Goal: Task Accomplishment & Management: Use online tool/utility

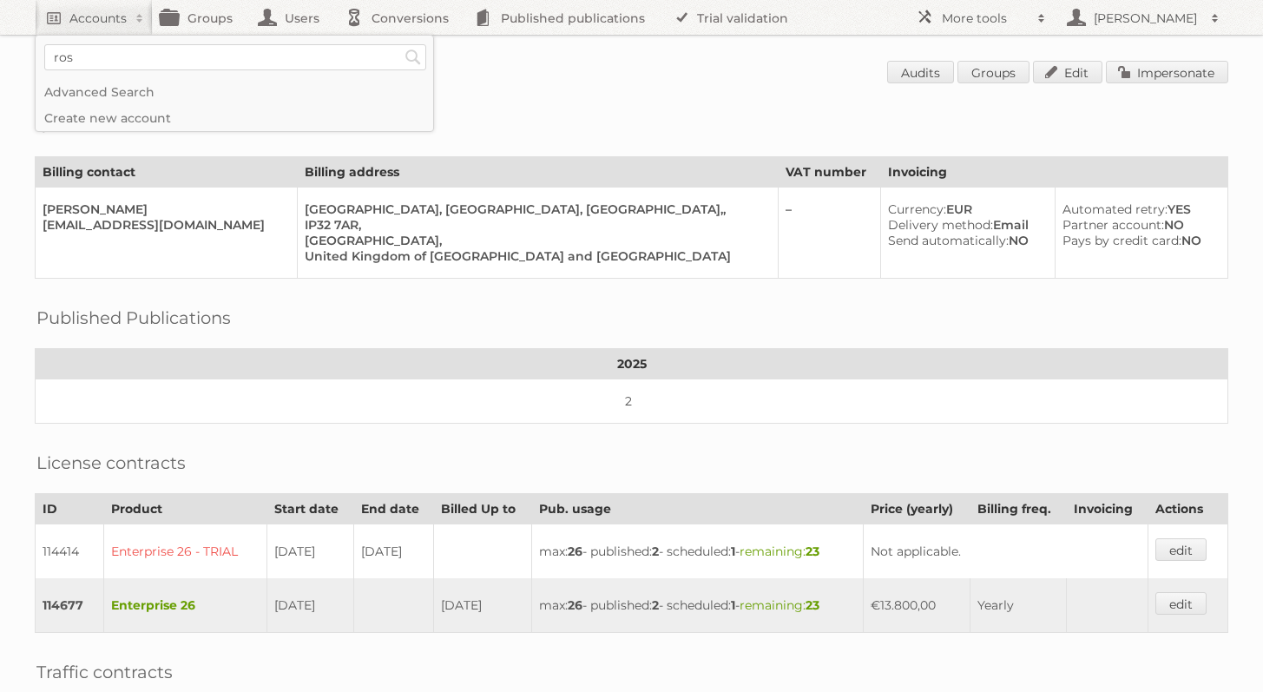
type input"] "[PERSON_NAME]"
click at [400, 44] on input "Search" at bounding box center [413, 57] width 26 height 26
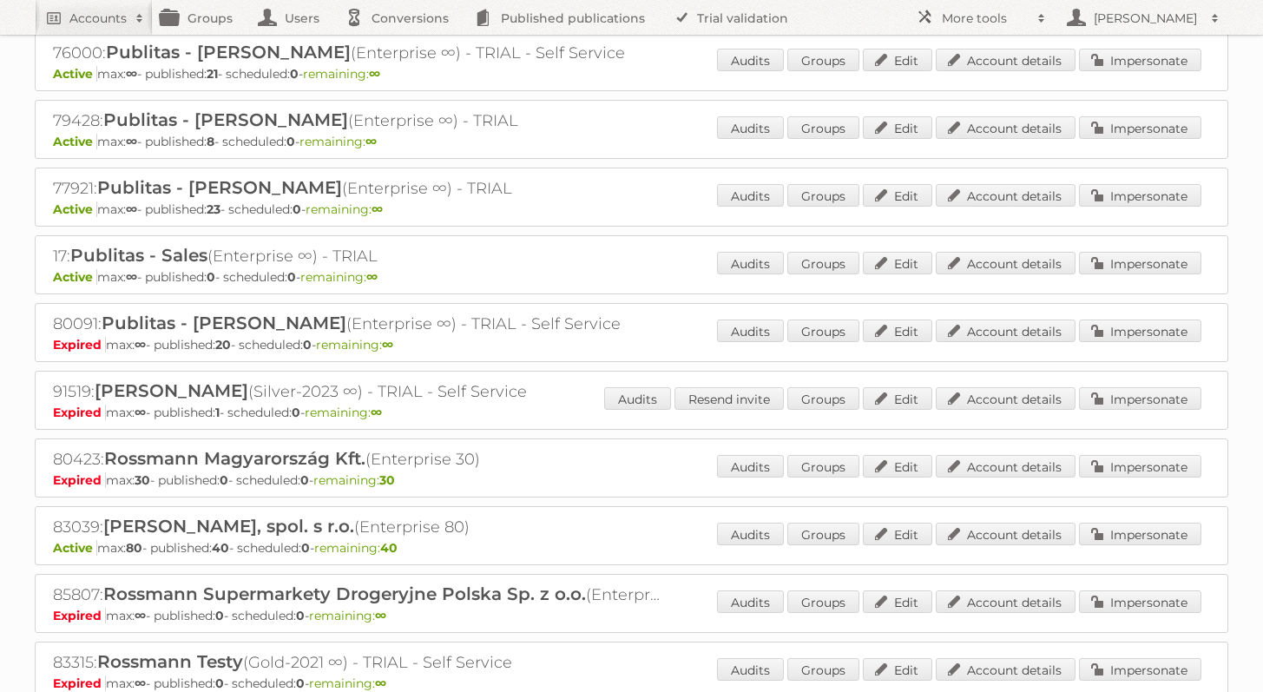
scroll to position [285, 0]
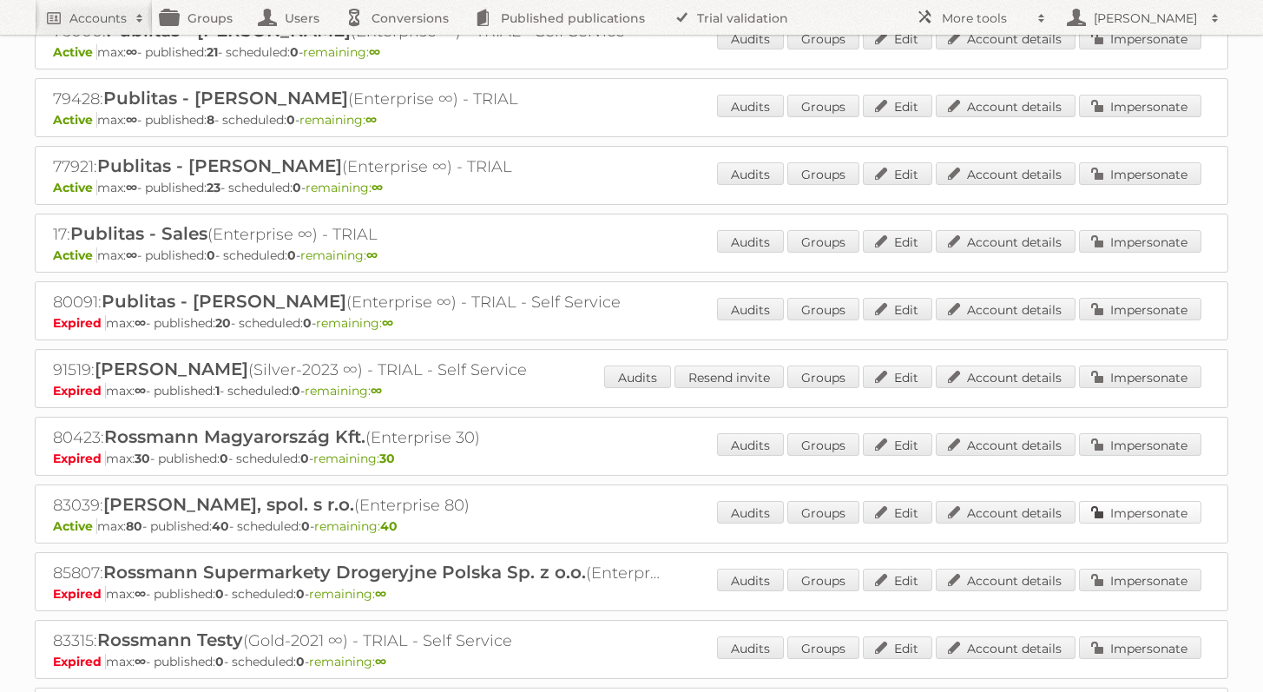
click at [1159, 509] on link "Impersonate" at bounding box center [1140, 512] width 122 height 23
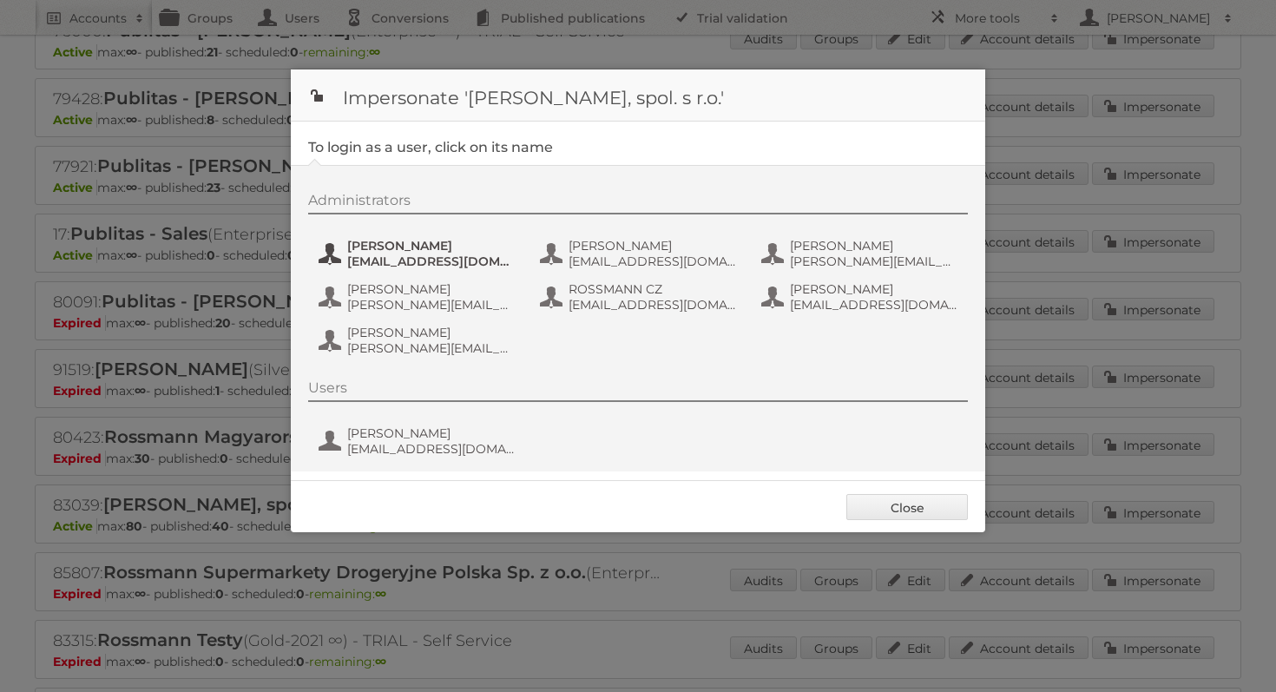
click at [432, 250] on span "[PERSON_NAME]" at bounding box center [431, 246] width 168 height 16
